Goal: Transaction & Acquisition: Purchase product/service

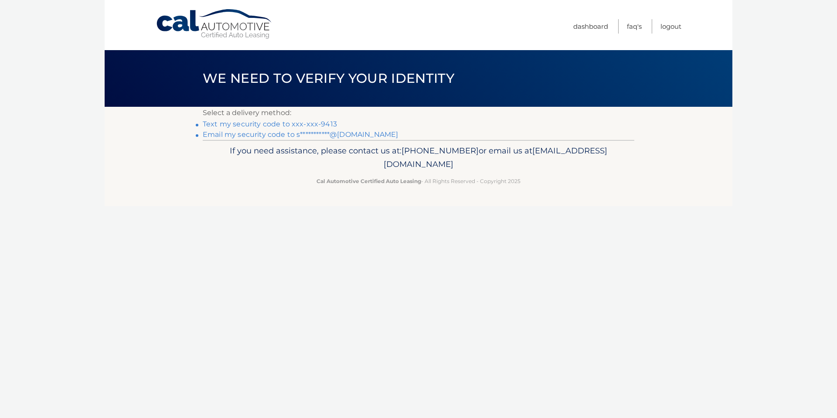
click at [322, 123] on link "Text my security code to xxx-xxx-9413" at bounding box center [270, 124] width 134 height 8
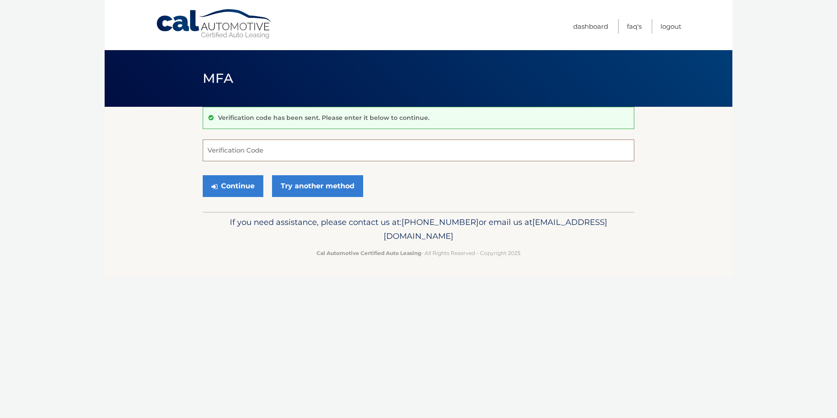
click at [262, 145] on input "Verification Code" at bounding box center [418, 150] width 431 height 22
type input "139021"
click at [203, 175] on button "Continue" at bounding box center [233, 186] width 61 height 22
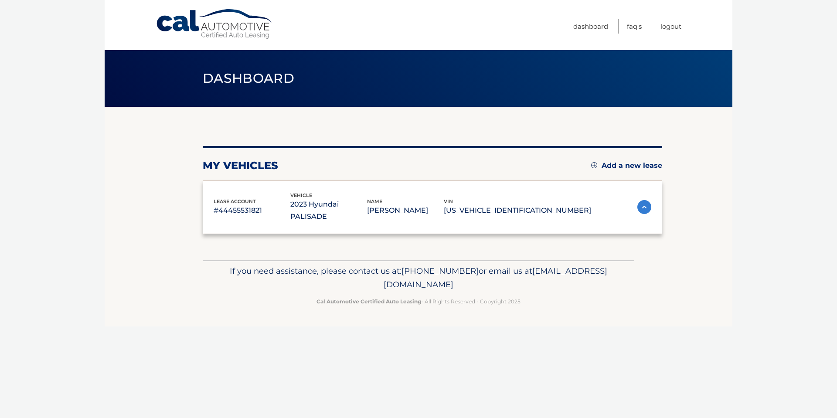
click at [233, 190] on div "lease account #44455531821 vehicle 2023 Hyundai PALISADE name SAMUEL SUTTON vin…" at bounding box center [432, 207] width 459 height 54
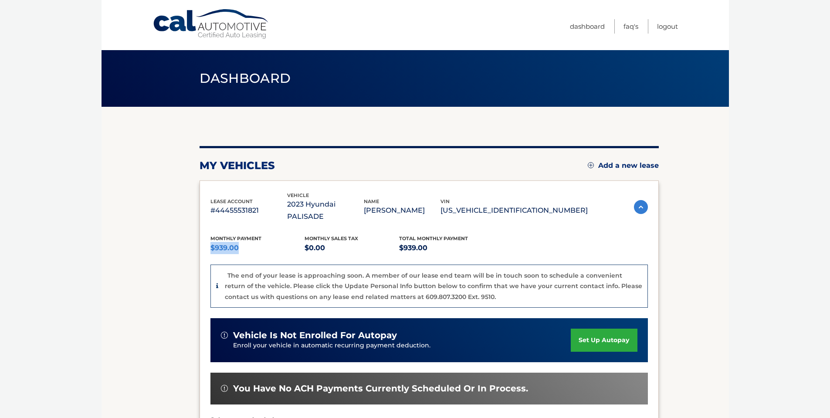
drag, startPoint x: 266, startPoint y: 237, endPoint x: 206, endPoint y: 232, distance: 60.8
click at [206, 232] on div "lease account #44455531821 vehicle 2023 Hyundai PALISADE name SAMUEL SUTTON vin…" at bounding box center [429, 341] width 459 height 322
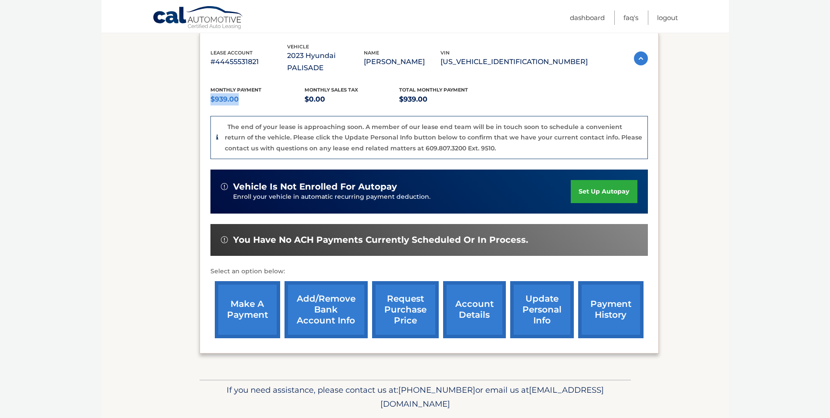
scroll to position [164, 0]
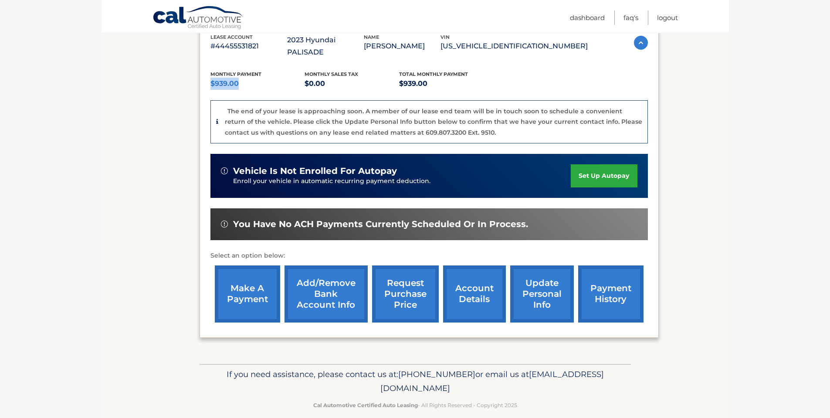
click at [254, 290] on link "make a payment" at bounding box center [247, 293] width 65 height 57
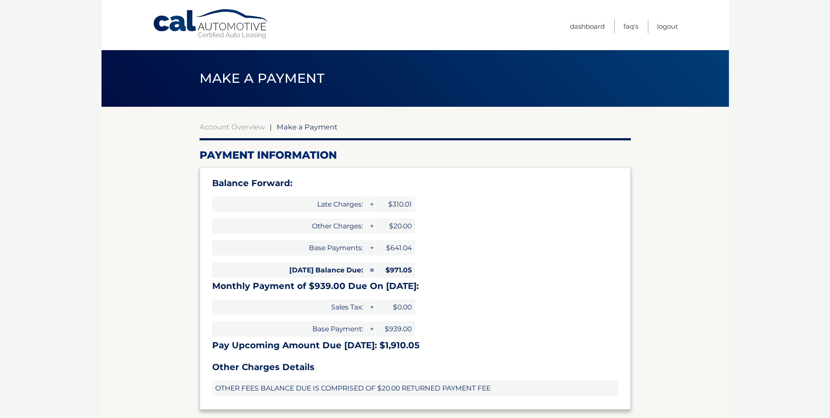
select select "MWIzYmFmMDktMjQ1Yi00YjAyLWEyNDItY2JkYWMyOWFhNDAy"
drag, startPoint x: 422, startPoint y: 346, endPoint x: 368, endPoint y: 353, distance: 54.1
click at [388, 346] on h3 "Pay Upcoming Amount Due Aug 24: $1,910.05" at bounding box center [415, 345] width 406 height 11
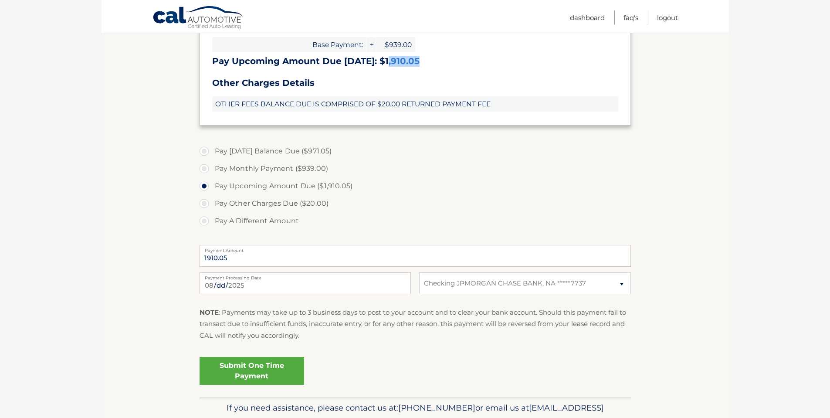
scroll to position [305, 0]
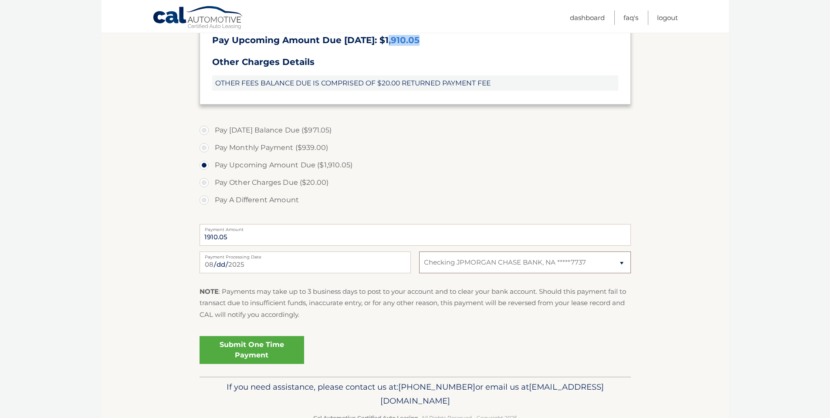
click at [621, 265] on select "Select Bank Account Checking JPMORGAN CHASE BANK, NA *****7737" at bounding box center [524, 262] width 211 height 22
click at [387, 298] on p "NOTE : Payments may take up to 3 business days to post to your account and to c…" at bounding box center [415, 303] width 431 height 34
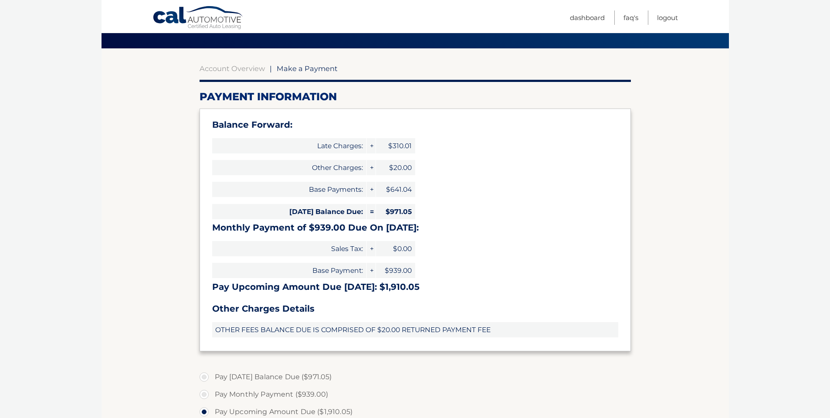
scroll to position [0, 0]
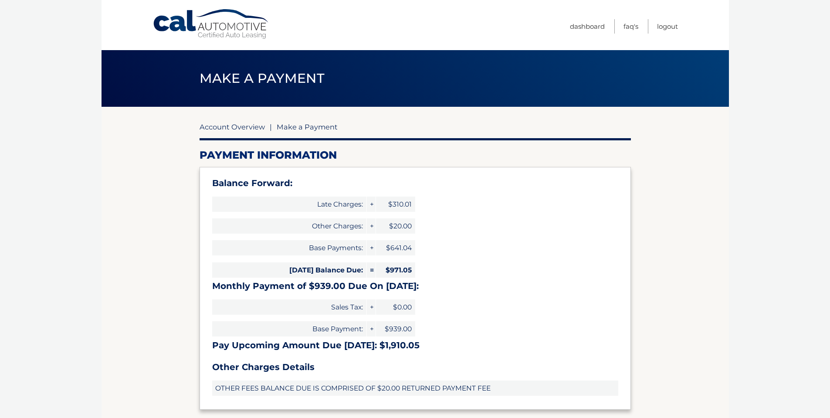
click at [239, 123] on link "Account Overview" at bounding box center [232, 126] width 65 height 9
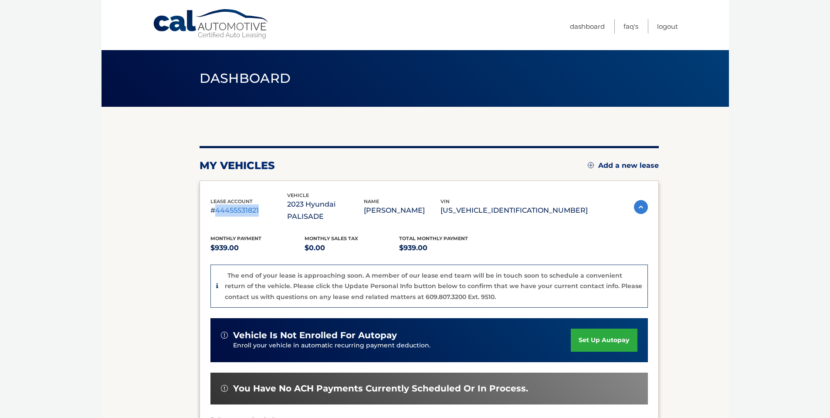
drag, startPoint x: 258, startPoint y: 207, endPoint x: 215, endPoint y: 207, distance: 43.6
click at [215, 207] on p "#44455531821" at bounding box center [249, 210] width 77 height 12
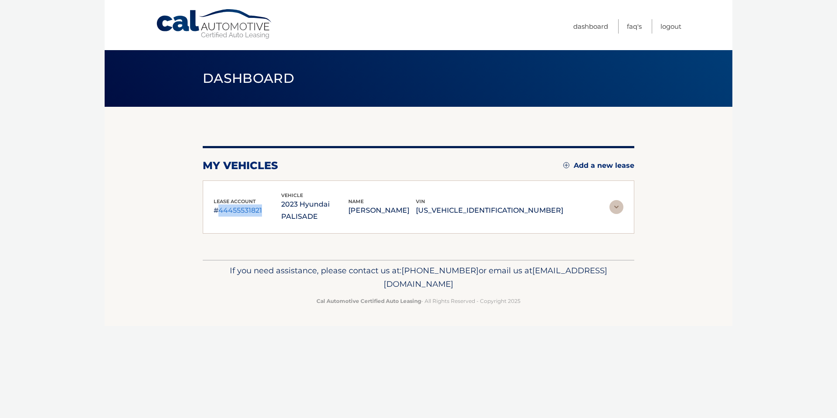
click at [618, 202] on img at bounding box center [616, 207] width 14 height 14
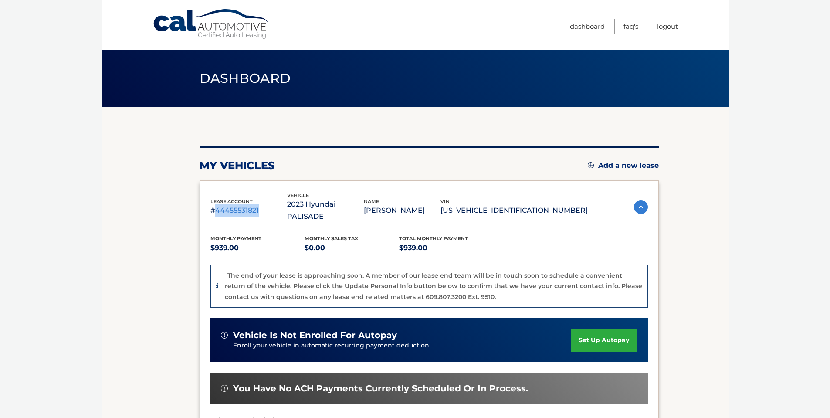
scroll to position [164, 0]
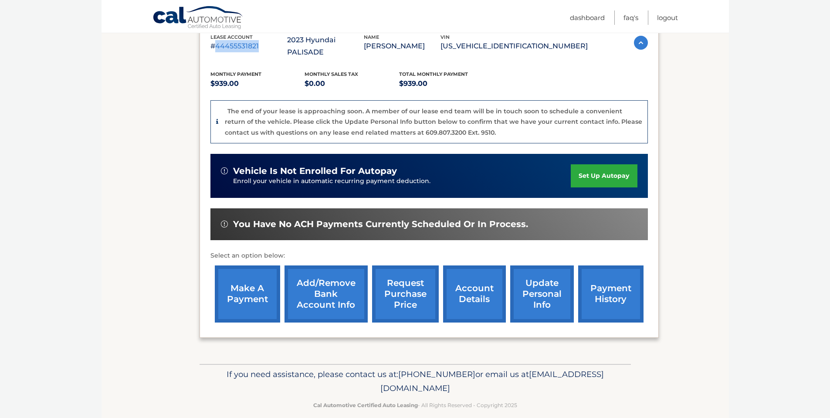
click at [249, 278] on link "make a payment" at bounding box center [247, 293] width 65 height 57
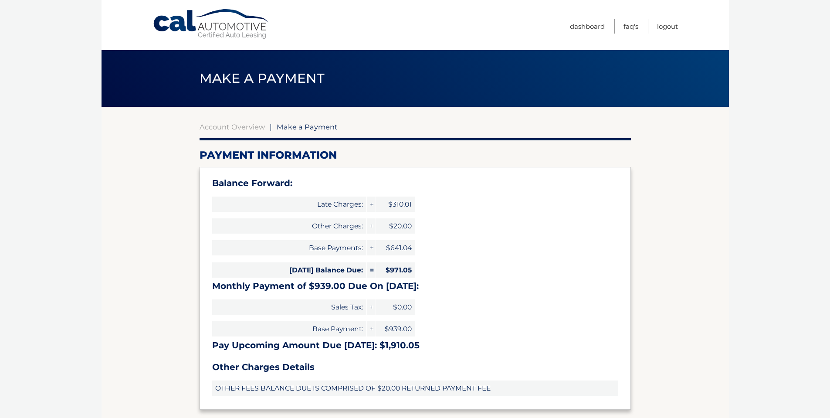
select select "MWIzYmFmMDktMjQ1Yi00YjAyLWEyNDItY2JkYWMyOWFhNDAy"
drag, startPoint x: 424, startPoint y: 346, endPoint x: 411, endPoint y: 347, distance: 13.1
click at [380, 350] on h3 "Pay Upcoming Amount Due [DATE]: $1,910.05" at bounding box center [415, 345] width 406 height 11
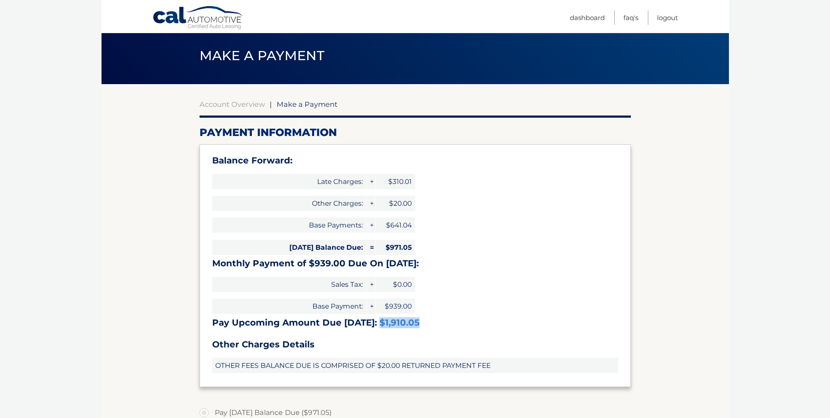
scroll to position [44, 0]
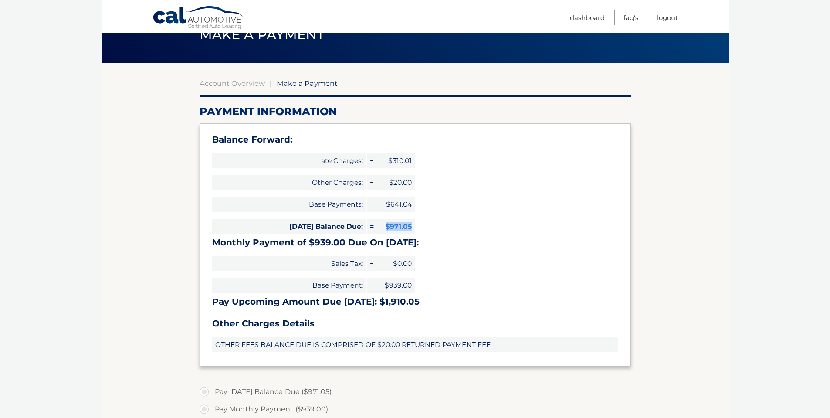
drag, startPoint x: 411, startPoint y: 227, endPoint x: 397, endPoint y: 354, distance: 128.1
click at [380, 227] on span "$971.05" at bounding box center [395, 226] width 39 height 15
drag, startPoint x: 419, startPoint y: 301, endPoint x: 379, endPoint y: 302, distance: 40.1
click at [378, 299] on h3 "Pay Upcoming Amount Due Aug 24: $1,910.05" at bounding box center [415, 301] width 406 height 11
click at [247, 85] on link "Account Overview" at bounding box center [232, 83] width 65 height 9
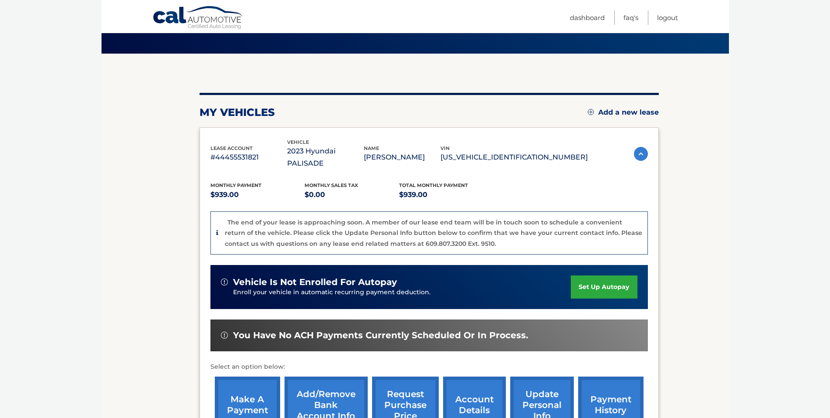
scroll to position [87, 0]
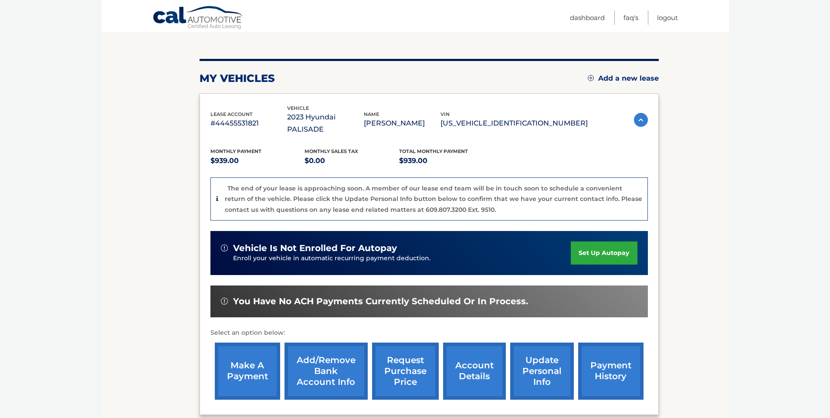
click at [599, 363] on link "payment history" at bounding box center [610, 371] width 65 height 57
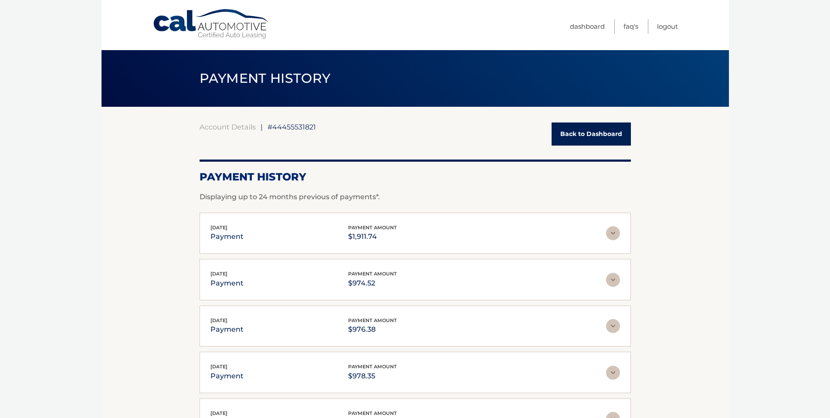
click at [614, 234] on img at bounding box center [613, 233] width 14 height 14
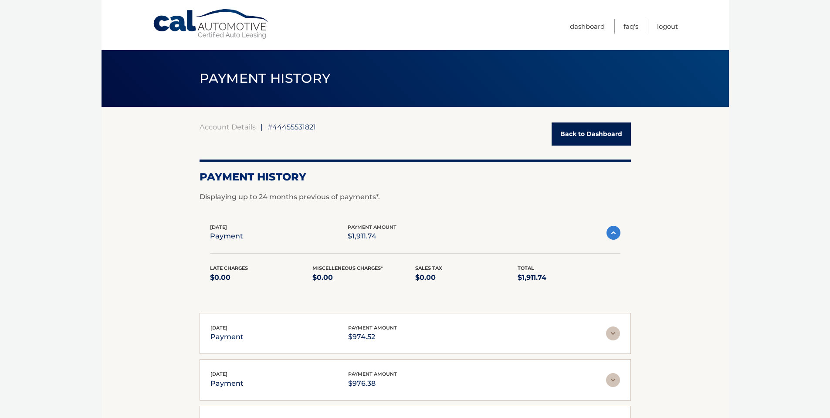
click at [614, 234] on img at bounding box center [614, 233] width 14 height 14
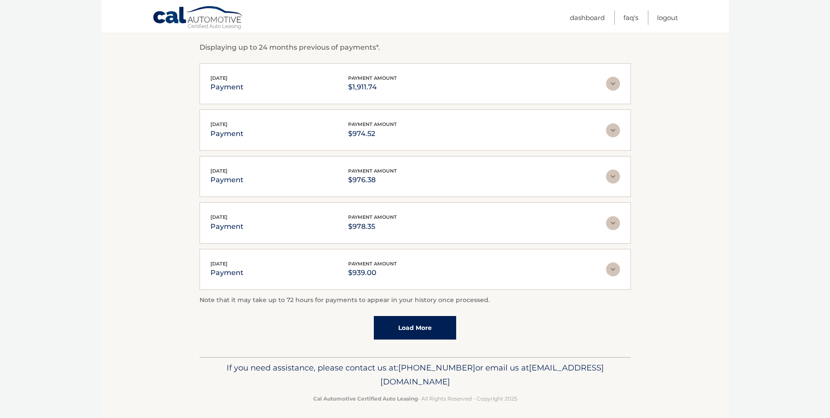
scroll to position [155, 0]
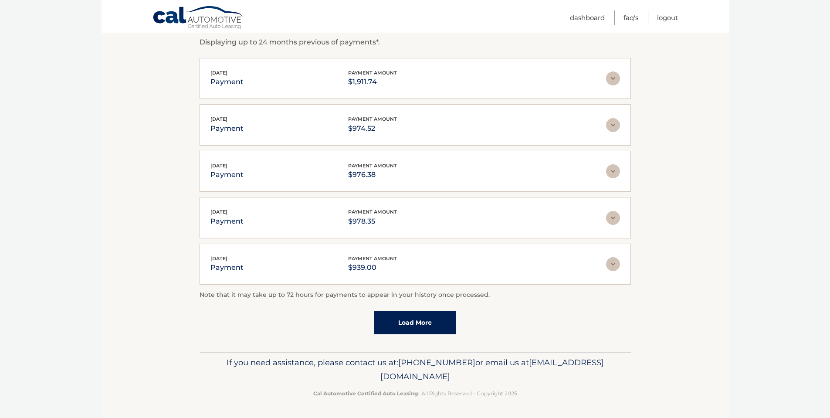
click at [416, 329] on link "Load More" at bounding box center [415, 323] width 82 height 24
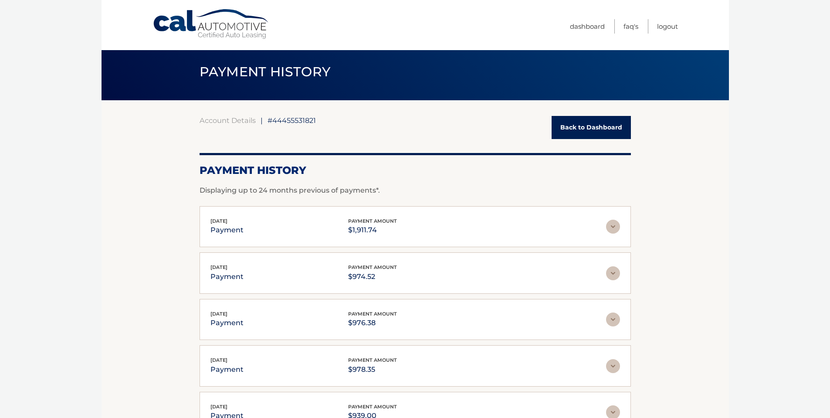
scroll to position [0, 0]
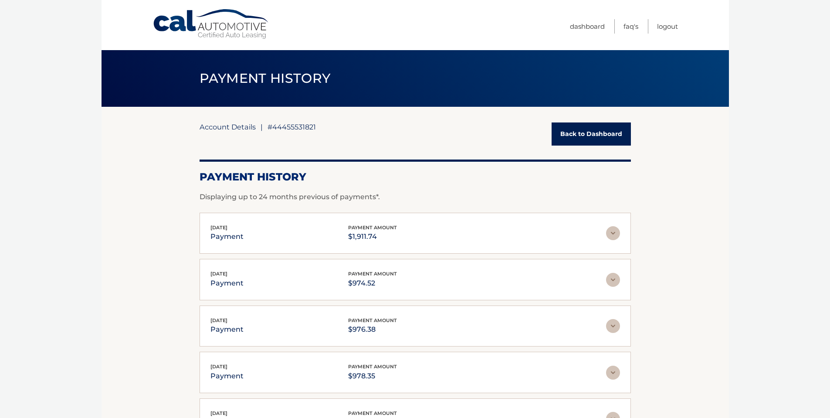
click at [231, 126] on link "Account Details" at bounding box center [228, 126] width 56 height 9
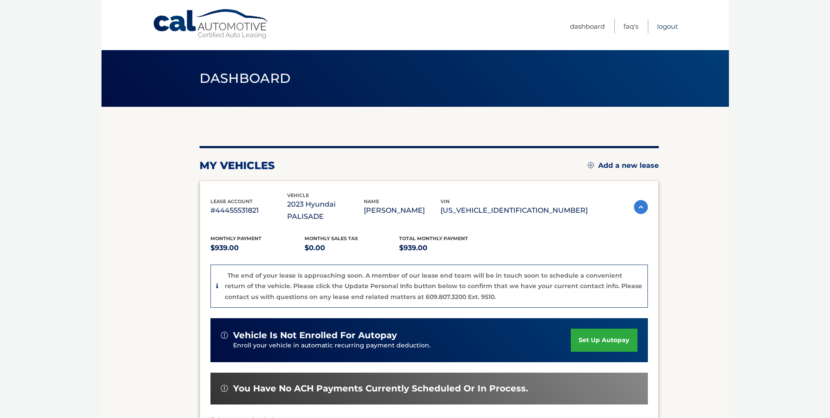
click at [669, 22] on link "Logout" at bounding box center [667, 26] width 21 height 14
